Goal: Task Accomplishment & Management: Manage account settings

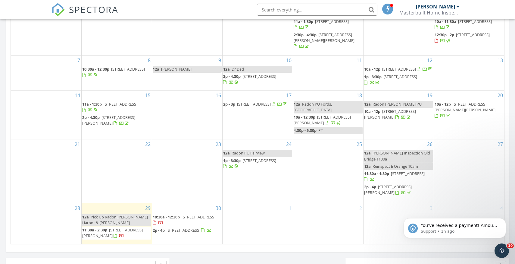
click at [406, 184] on span "[STREET_ADDRESS][PERSON_NAME]" at bounding box center [388, 189] width 48 height 11
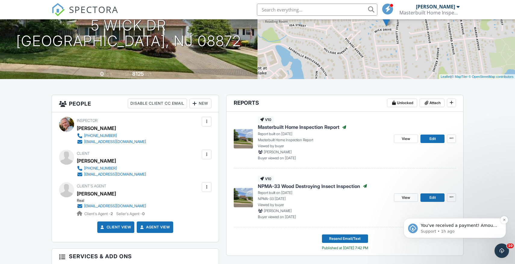
click at [475, 227] on span "You've received a payment! Amount $550.00 Fee $0.00 Net $550.00 Transaction # p…" at bounding box center [459, 258] width 77 height 71
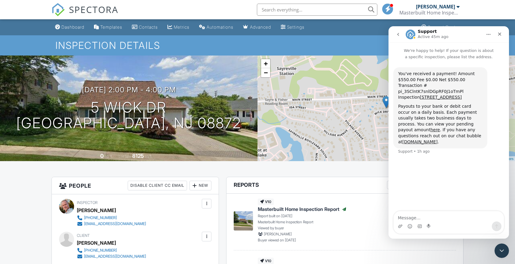
click at [499, 34] on icon "Close" at bounding box center [500, 34] width 5 height 5
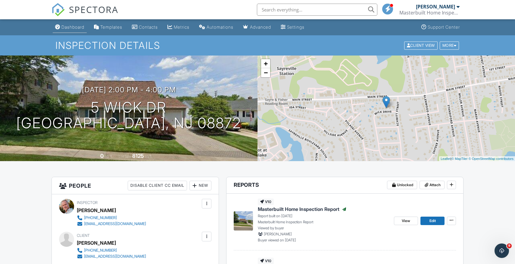
click at [81, 28] on div "Dashboard" at bounding box center [72, 26] width 23 height 5
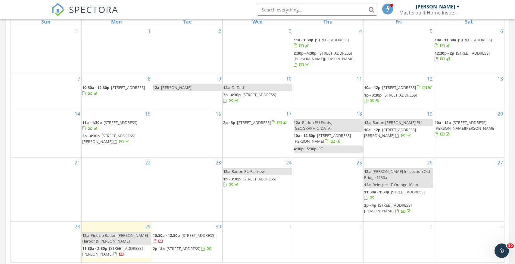
scroll to position [291, 0]
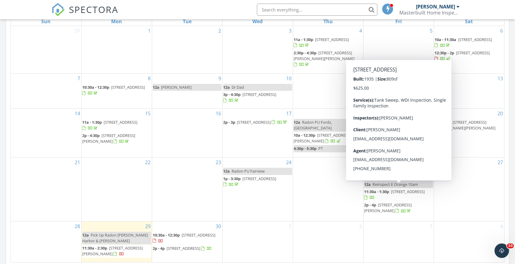
click at [419, 189] on span "198 Hillcrest Ave, Old Bridge 08879" at bounding box center [408, 191] width 34 height 5
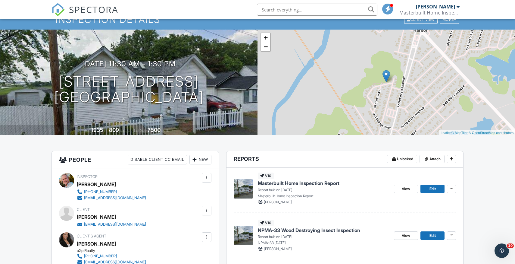
scroll to position [36, 0]
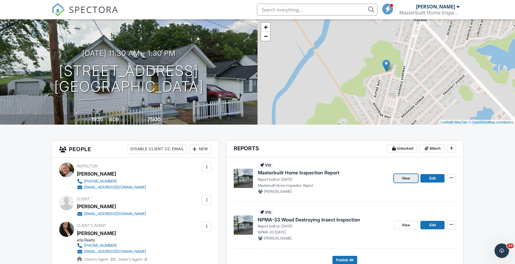
click at [404, 180] on span "View" at bounding box center [406, 178] width 8 height 6
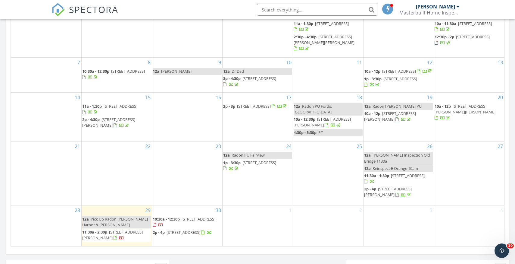
scroll to position [308, 0]
click at [133, 231] on span "411 Lanza Ave, Garfield 07026" at bounding box center [112, 233] width 61 height 11
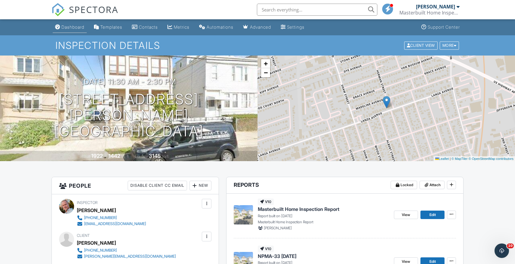
click at [71, 28] on div "Dashboard" at bounding box center [72, 26] width 23 height 5
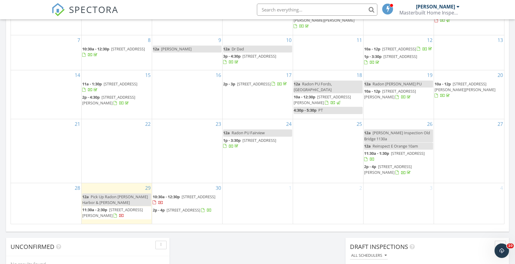
scroll to position [332, 0]
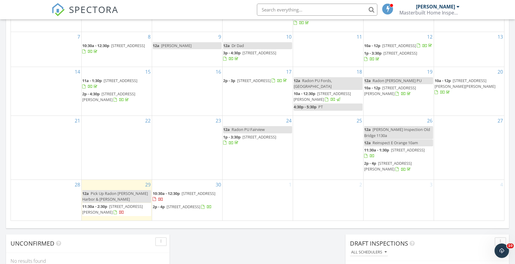
click at [392, 148] on span "198 Hillcrest Ave, Old Bridge 08879" at bounding box center [408, 149] width 34 height 5
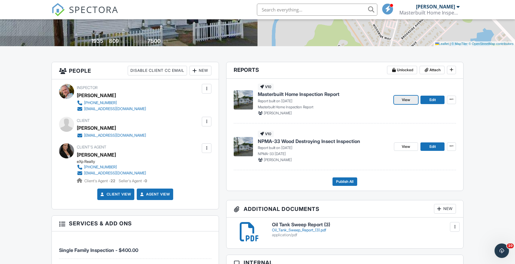
click at [408, 99] on span "View" at bounding box center [406, 100] width 8 height 6
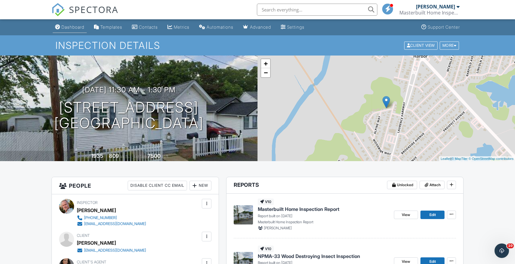
click at [79, 29] on div "Dashboard" at bounding box center [72, 26] width 23 height 5
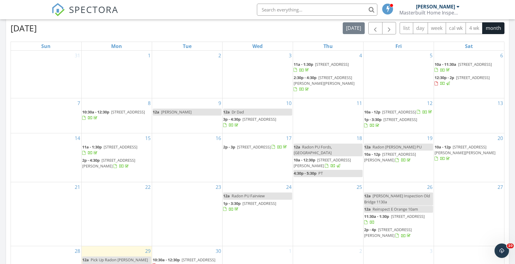
scroll to position [268, 0]
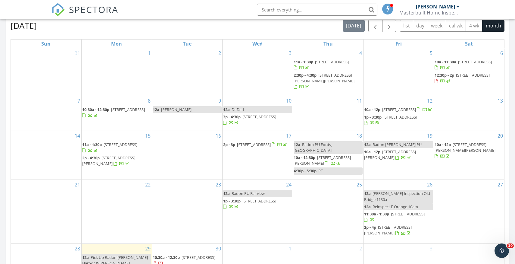
click at [411, 212] on span "[STREET_ADDRESS]" at bounding box center [408, 213] width 34 height 5
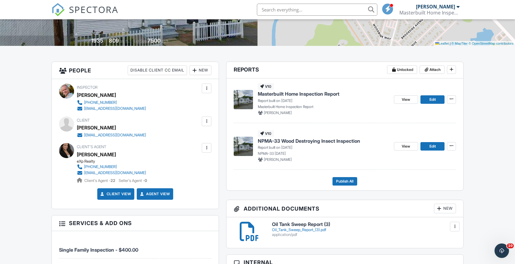
scroll to position [121, 0]
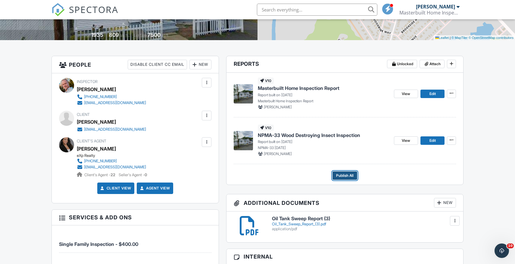
click at [350, 176] on span "Publish All" at bounding box center [344, 175] width 17 height 6
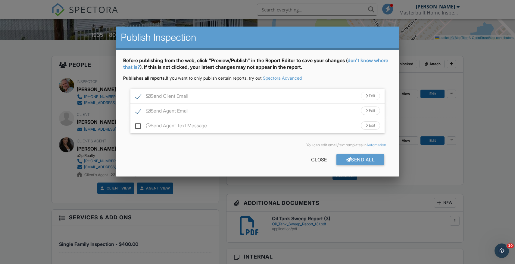
click at [368, 95] on div "Edit" at bounding box center [370, 96] width 19 height 8
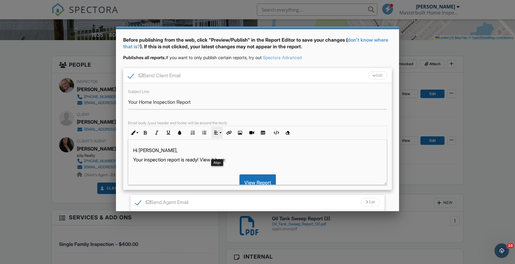
scroll to position [21, 0]
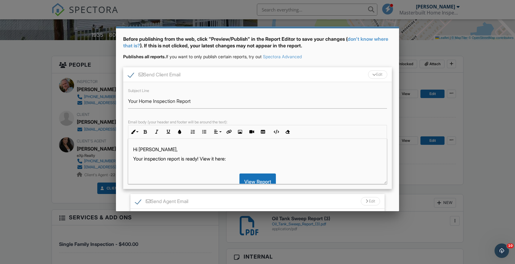
click at [189, 158] on p "Your inspection report is ready! View it here:" at bounding box center [257, 158] width 249 height 7
click at [147, 159] on p "Your inspection, termite, and Oil Tank Sweep ready! View it here:" at bounding box center [257, 158] width 249 height 7
click at [189, 159] on p "Your Home Inspection, termite, and Oil Tank Sweep ready! View it here:" at bounding box center [257, 158] width 249 height 7
click at [187, 159] on p "Your Home Inspection, termite, and Oil Tank Sweep ready! View it here:" at bounding box center [257, 158] width 249 height 7
click at [253, 158] on p "Your Home Inspection, Termite, and Oil Tank Sweep ready! View it here:" at bounding box center [257, 158] width 249 height 7
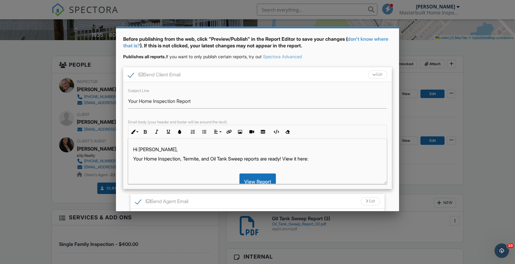
click at [308, 159] on p "Your Home Inspection, Termite, and Oil Tank Sweep reports are ready! View it he…" at bounding box center [257, 158] width 249 height 7
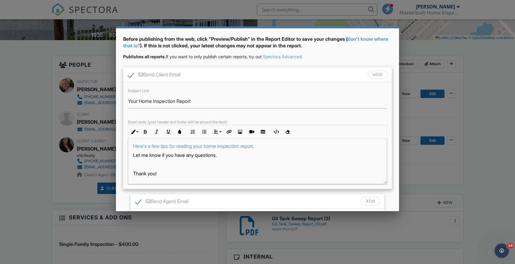
scroll to position [77, 0]
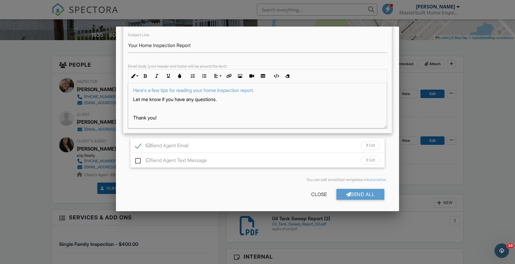
click at [162, 120] on p "Thank you!" at bounding box center [257, 117] width 249 height 7
click at [366, 145] on div at bounding box center [367, 145] width 2 height 4
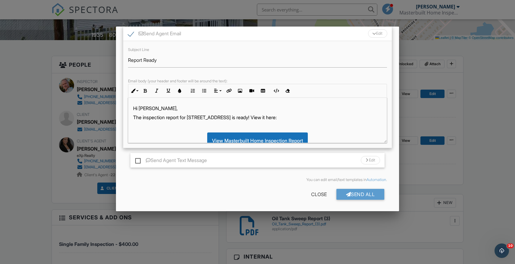
scroll to position [69, 0]
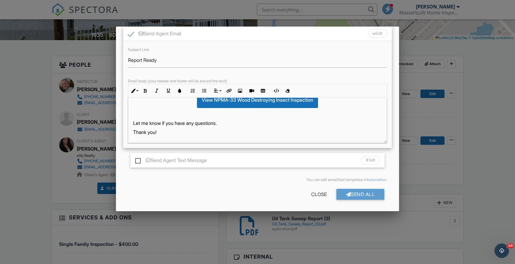
click at [167, 132] on p "Thank you!" at bounding box center [257, 132] width 249 height 7
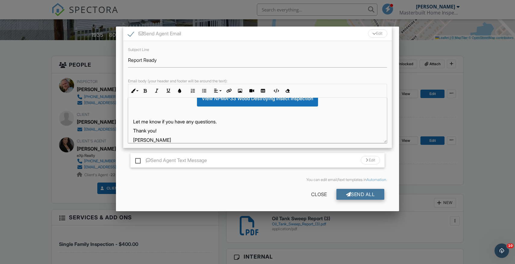
click at [366, 193] on div "Send All" at bounding box center [361, 194] width 48 height 11
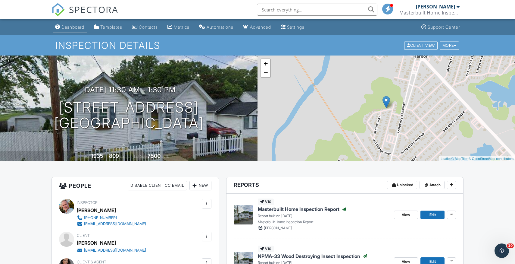
click at [74, 29] on div "Dashboard" at bounding box center [72, 26] width 23 height 5
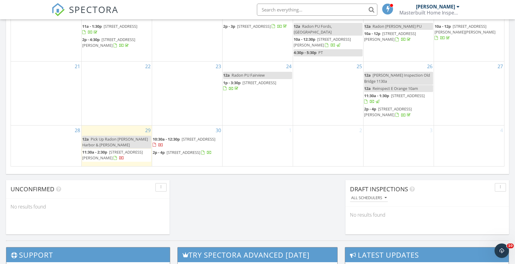
scroll to position [387, 0]
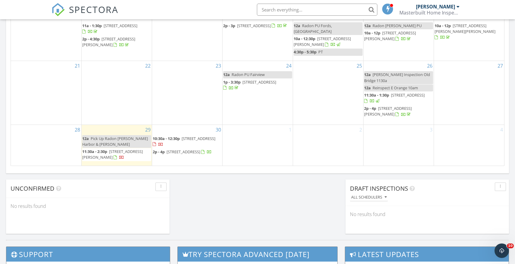
click at [129, 151] on span "[STREET_ADDRESS][PERSON_NAME]" at bounding box center [112, 154] width 61 height 11
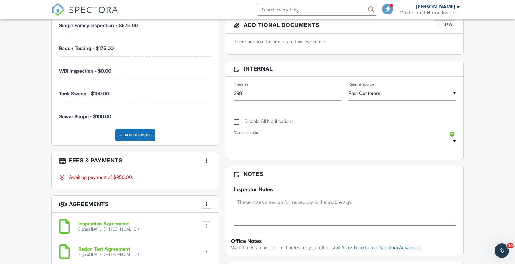
scroll to position [349, 0]
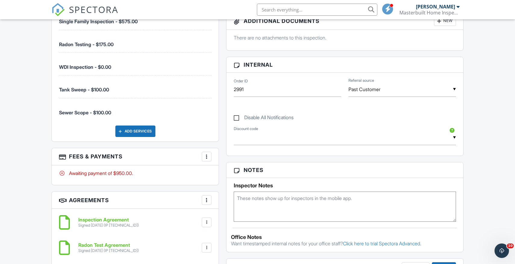
click at [207, 158] on div at bounding box center [207, 156] width 6 height 6
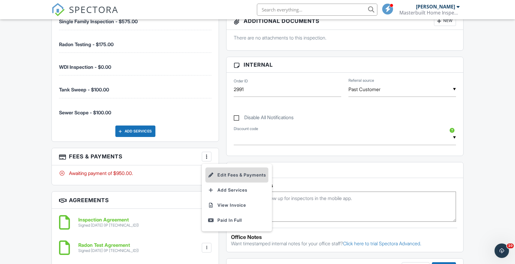
click at [231, 174] on li "Edit Fees & Payments" at bounding box center [237, 174] width 63 height 15
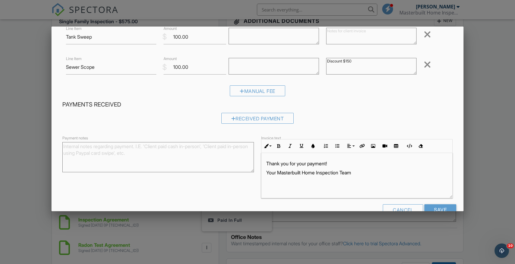
scroll to position [151, 0]
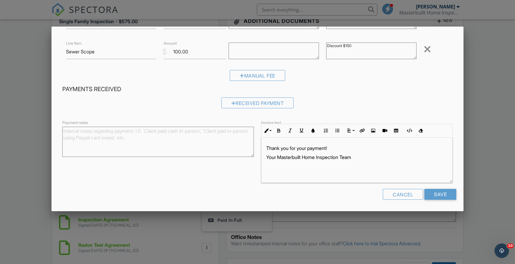
click at [82, 131] on textarea "Payment notes" at bounding box center [158, 142] width 192 height 30
type textarea "Zelle"
click at [431, 194] on input "Save" at bounding box center [441, 194] width 32 height 11
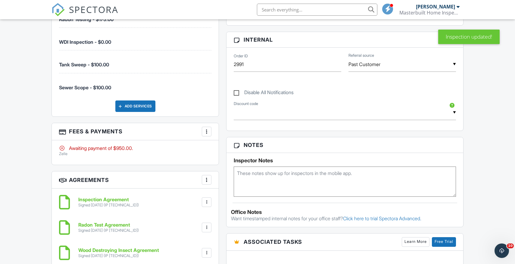
scroll to position [375, 0]
click at [207, 131] on div at bounding box center [207, 131] width 6 height 6
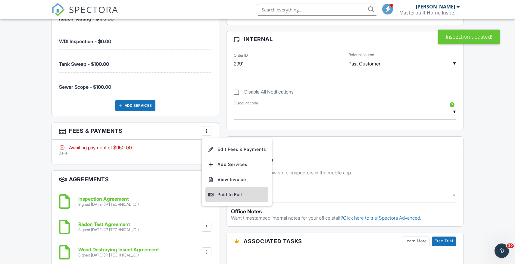
click at [232, 194] on div "Paid In Full" at bounding box center [237, 194] width 58 height 7
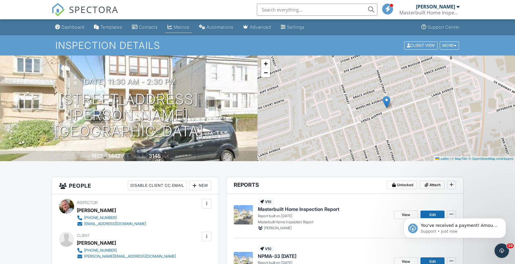
click at [184, 27] on div "Metrics" at bounding box center [182, 26] width 16 height 5
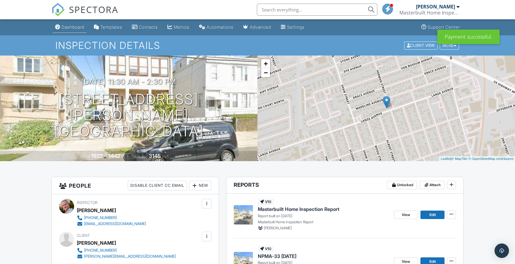
click at [74, 27] on div "Dashboard" at bounding box center [72, 26] width 23 height 5
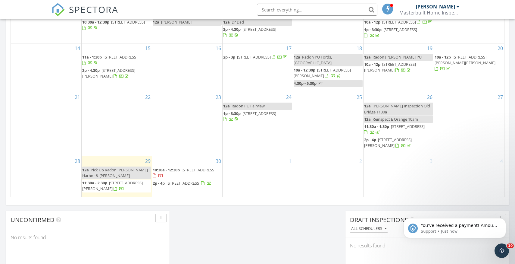
scroll to position [360, 0]
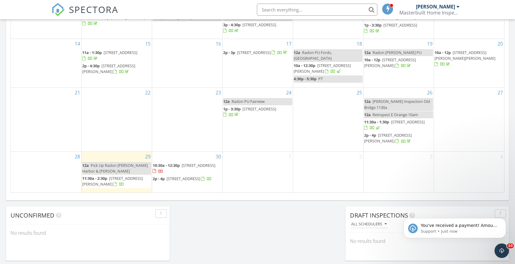
click at [175, 165] on span "10:30a - 12:30p" at bounding box center [166, 164] width 27 height 5
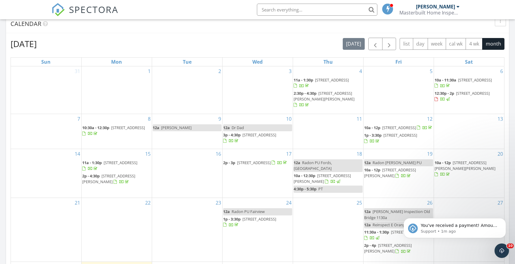
scroll to position [248, 0]
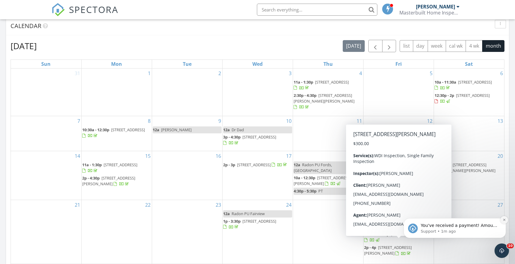
click at [505, 221] on icon "Dismiss notification" at bounding box center [504, 219] width 3 height 3
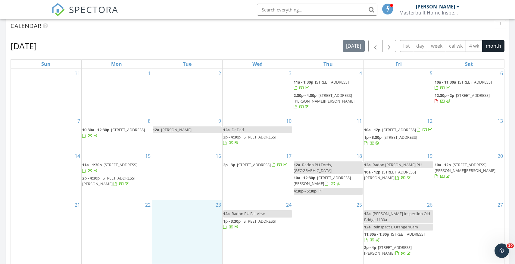
click at [194, 238] on div "23" at bounding box center [187, 231] width 70 height 63
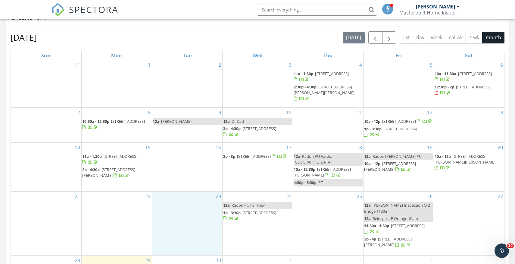
scroll to position [0, 0]
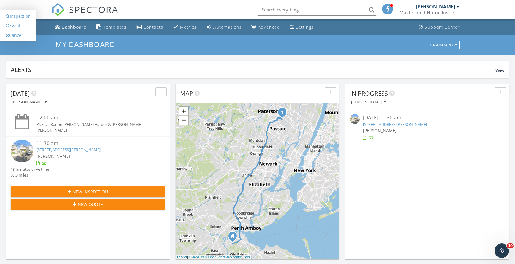
click at [188, 27] on div "Metrics" at bounding box center [188, 27] width 17 height 6
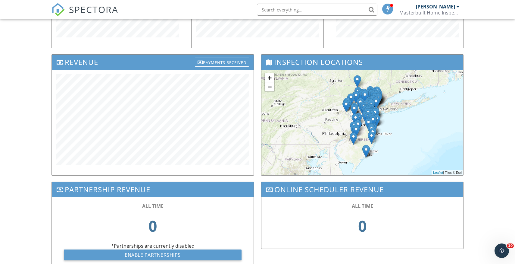
scroll to position [199, 0]
